Goal: Navigation & Orientation: Go to known website

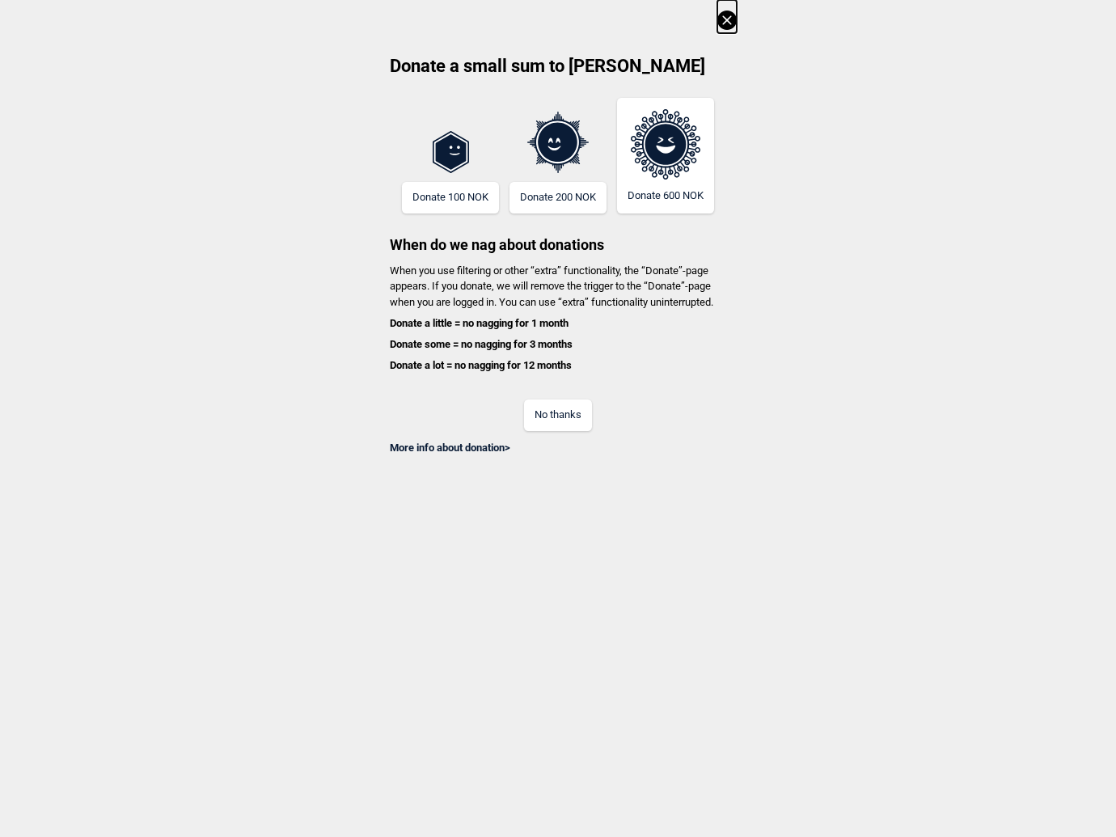
click at [550, 411] on button "No thanks" at bounding box center [558, 415] width 68 height 32
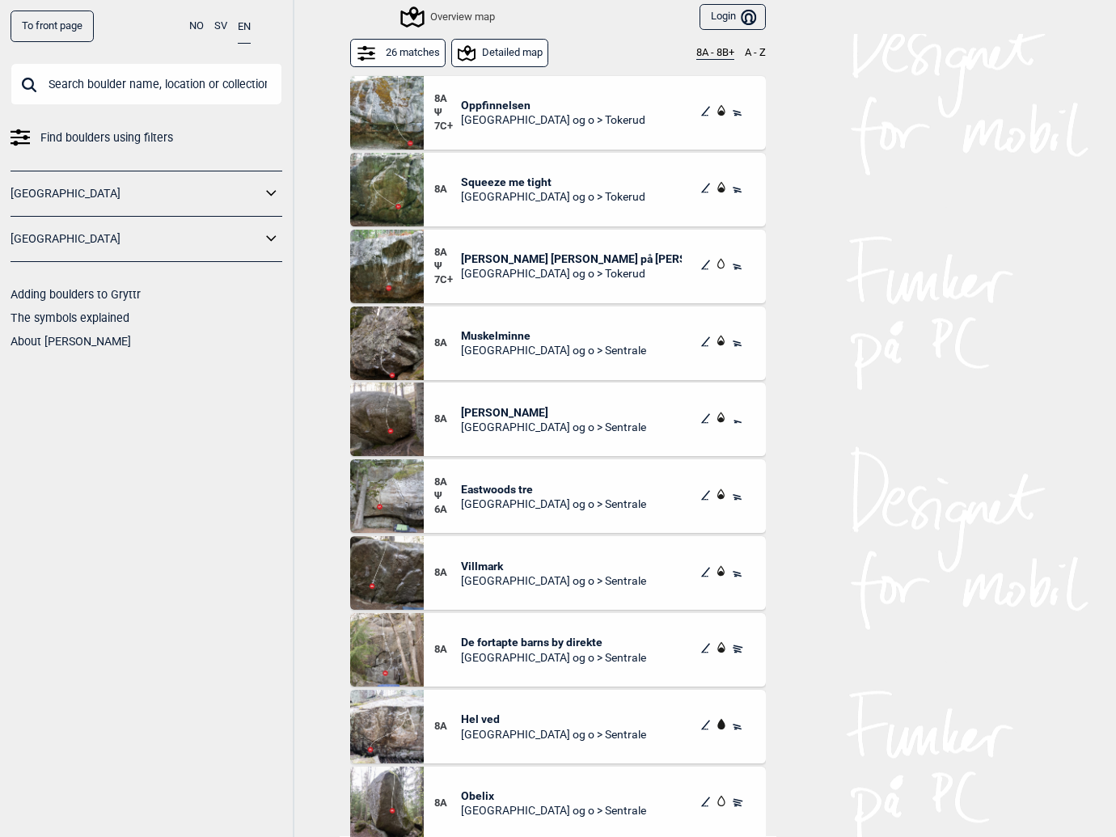
click at [408, 16] on icon at bounding box center [411, 17] width 31 height 31
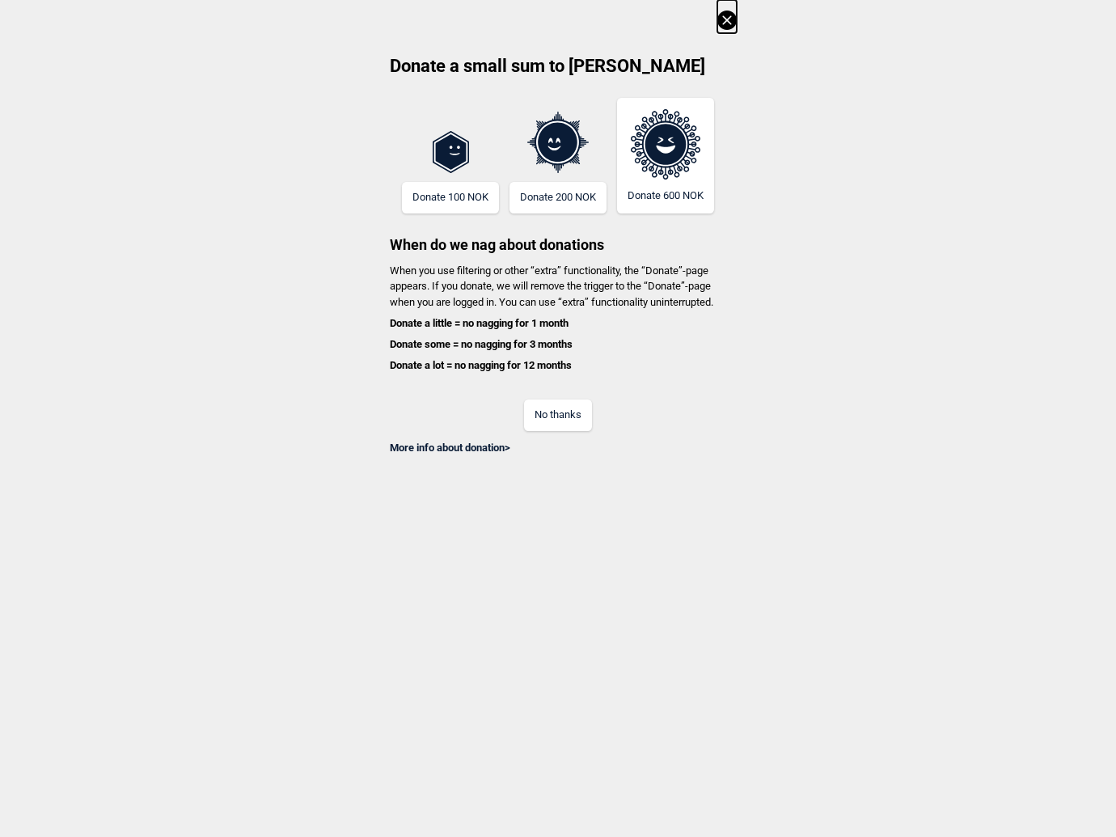
click at [738, 29] on div "Donate a small sum to Gryttr Donate 100 NOK Donate 200 NOK Donate 600 NOK When …" at bounding box center [558, 227] width 1116 height 455
click at [725, 21] on icon at bounding box center [726, 19] width 9 height 9
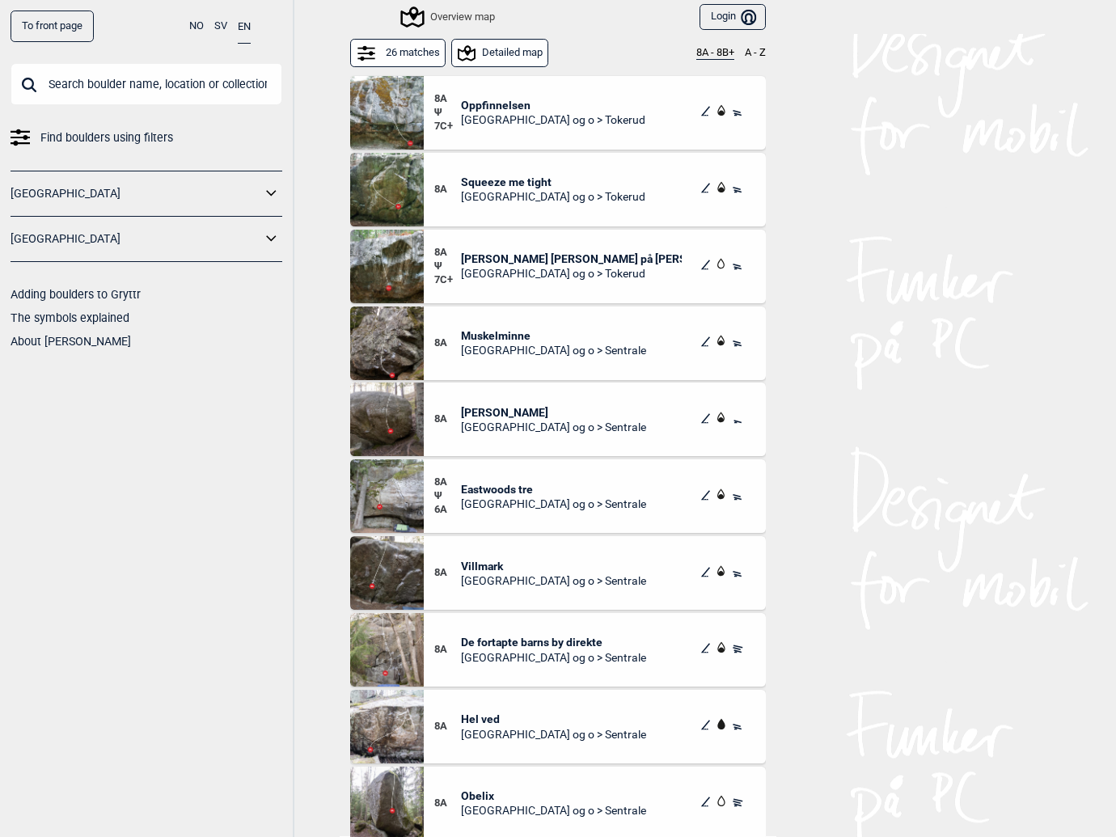
click at [71, 35] on link "To front page" at bounding box center [52, 27] width 83 height 32
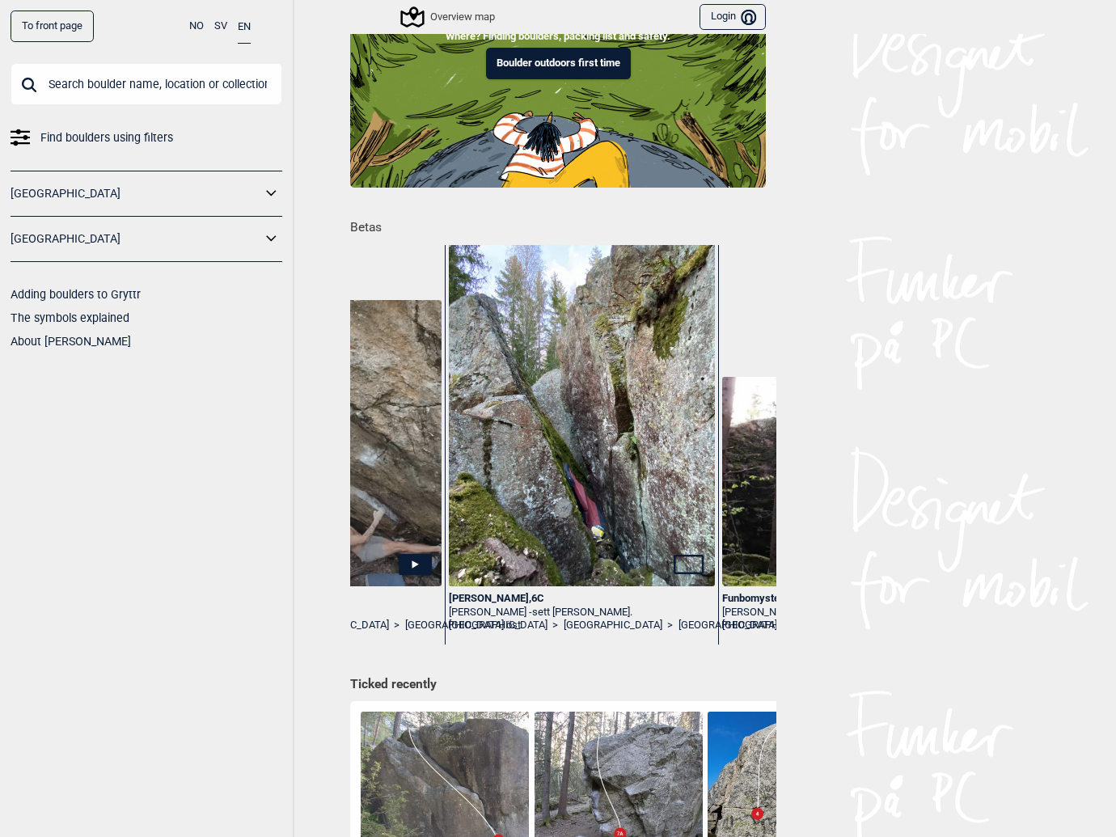
scroll to position [0, 1275]
